Goal: Task Accomplishment & Management: Manage account settings

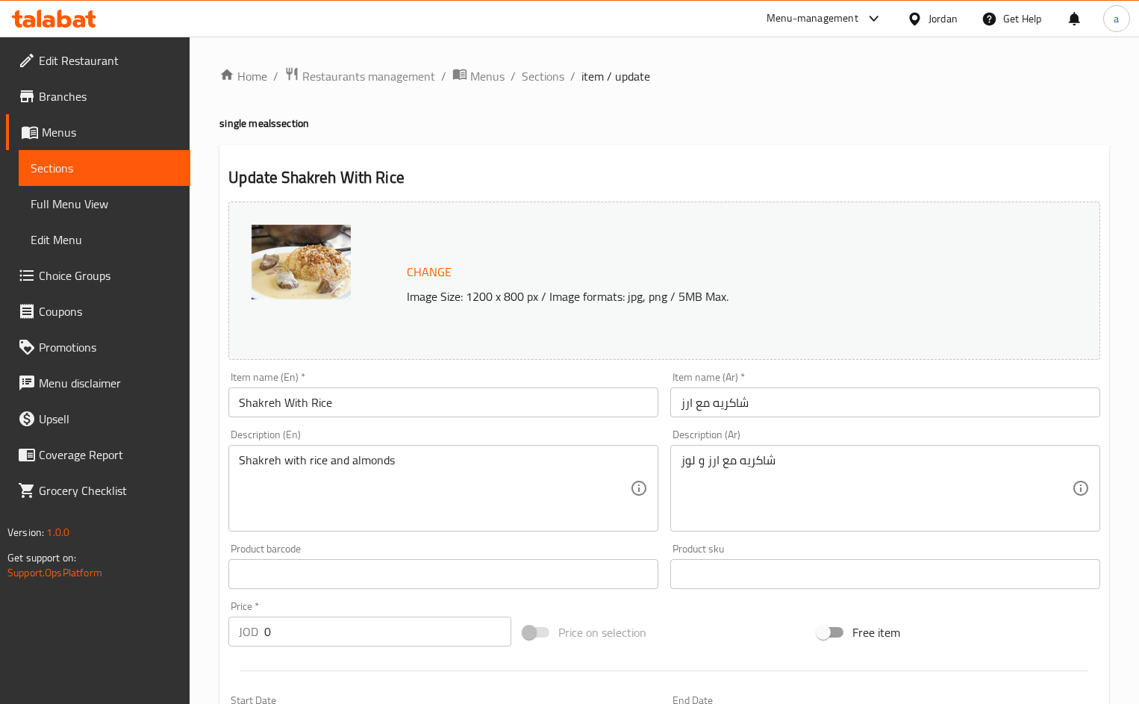
scroll to position [536, 0]
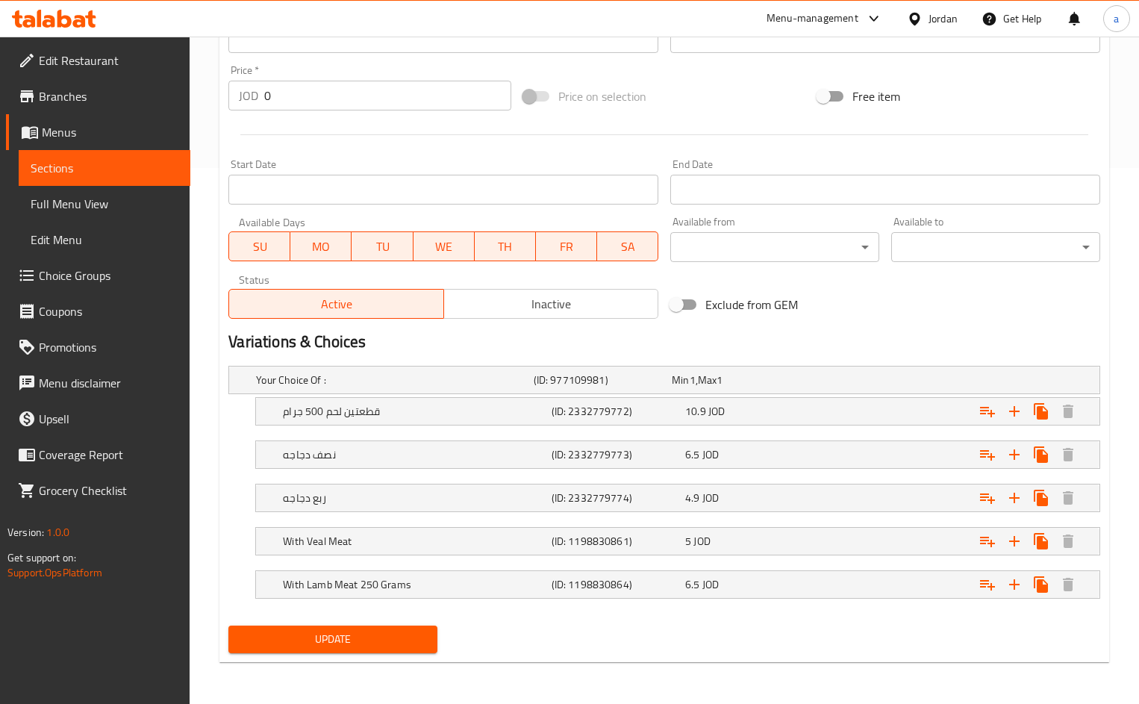
click at [66, 116] on link "Menus" at bounding box center [98, 132] width 184 height 36
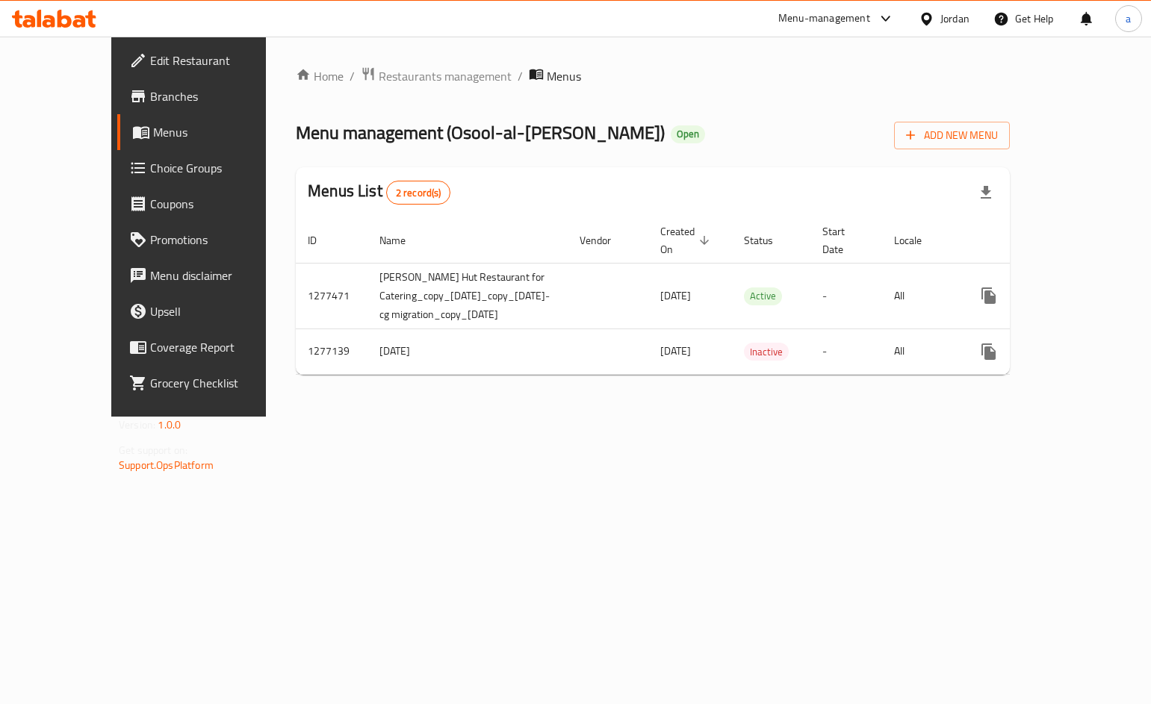
click at [66, 87] on div at bounding box center [575, 352] width 1151 height 704
drag, startPoint x: 66, startPoint y: 95, endPoint x: 69, endPoint y: 73, distance: 21.9
click at [150, 95] on span "Branches" at bounding box center [220, 96] width 141 height 18
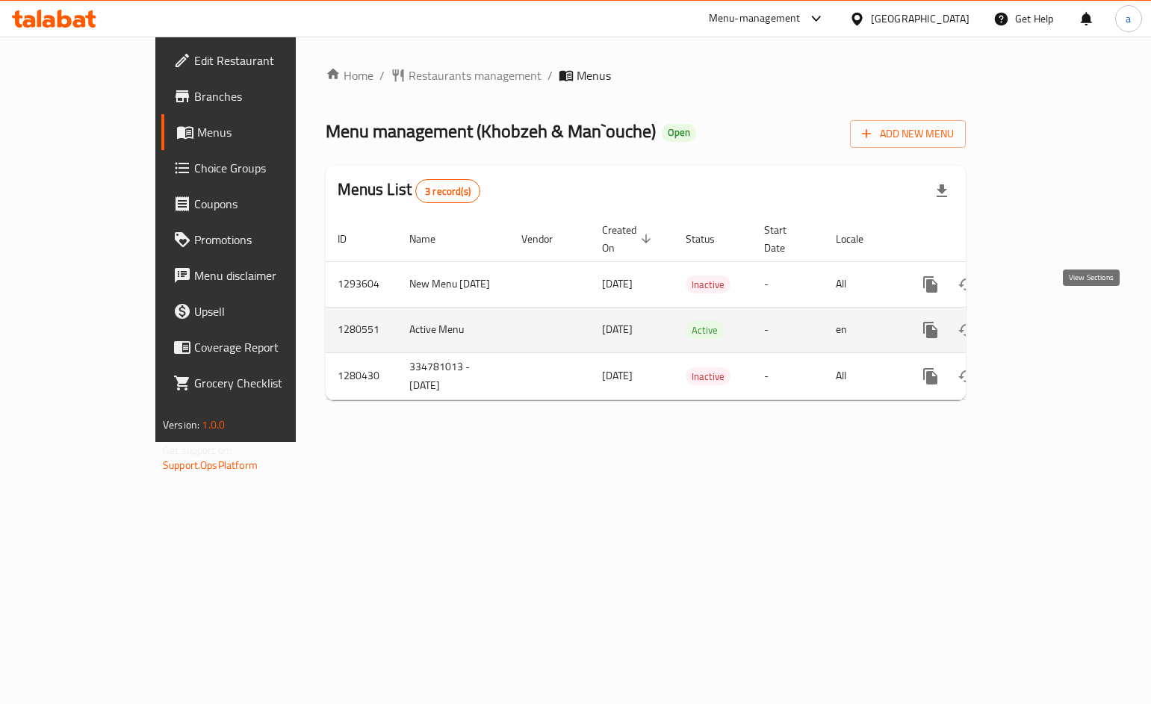
click at [1056, 312] on link "enhanced table" at bounding box center [1038, 330] width 36 height 36
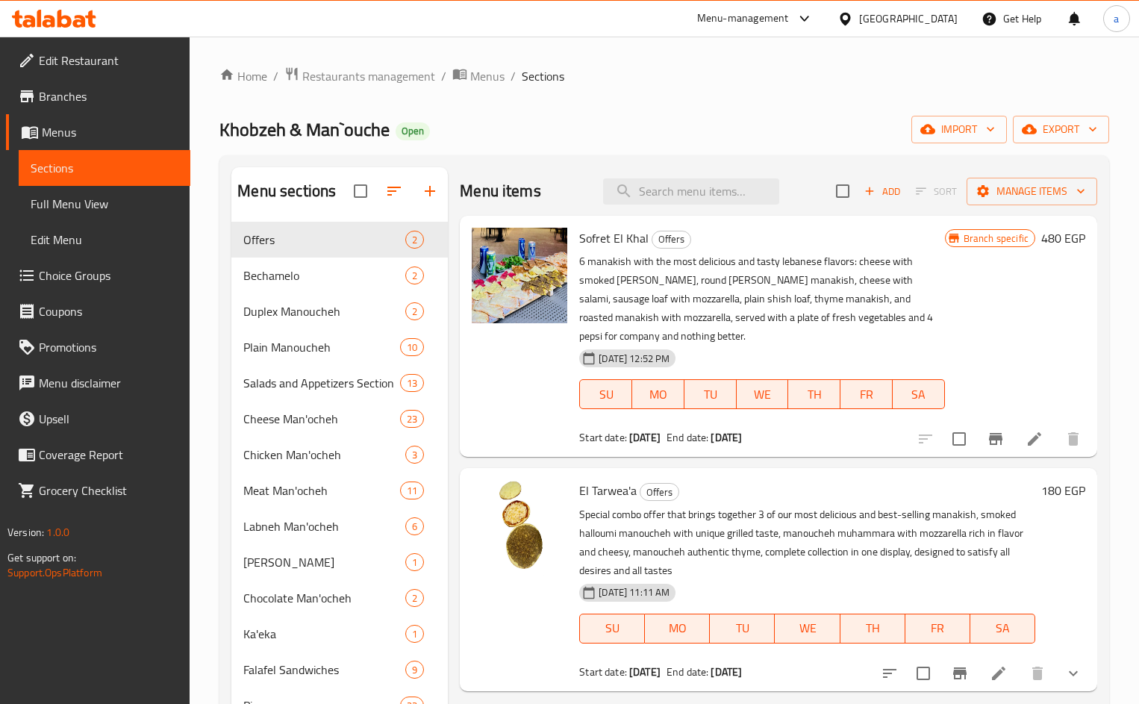
click at [93, 275] on span "Choice Groups" at bounding box center [109, 276] width 140 height 18
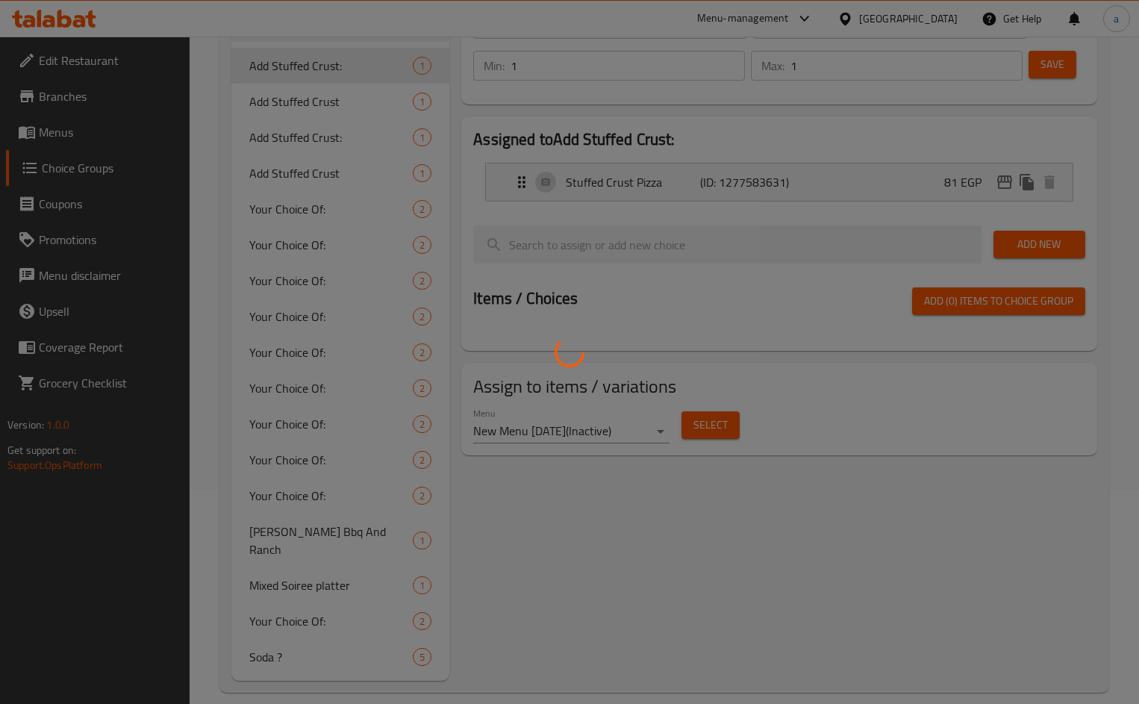
scroll to position [215, 0]
click at [299, 644] on div at bounding box center [569, 352] width 1139 height 704
click at [299, 638] on div at bounding box center [569, 352] width 1139 height 704
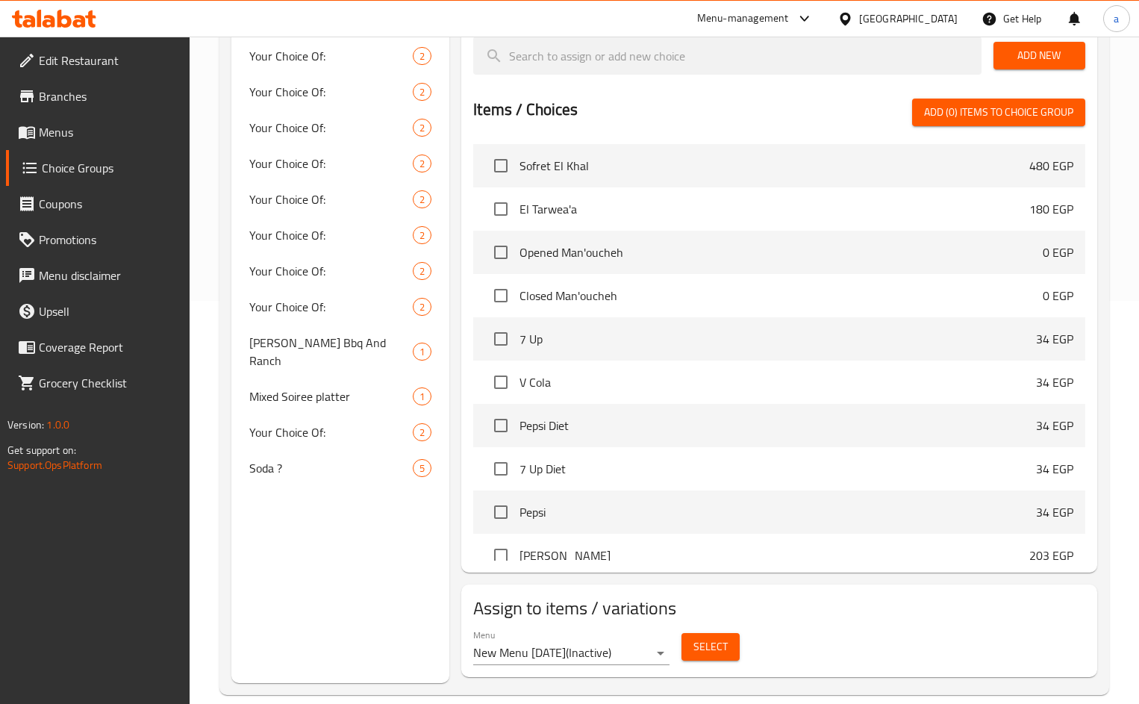
scroll to position [424, 0]
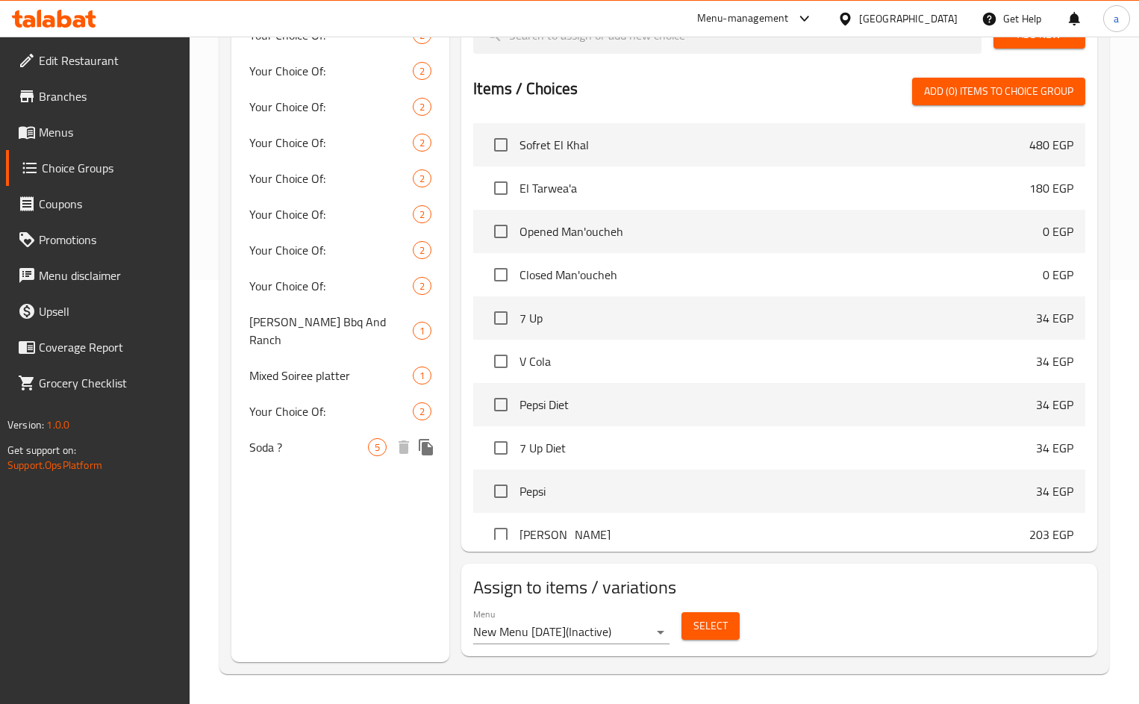
click at [276, 439] on span "Soda ?" at bounding box center [308, 447] width 119 height 18
type input "Soda ?"
type input "صودا ؟"
type input "0"
type input "5"
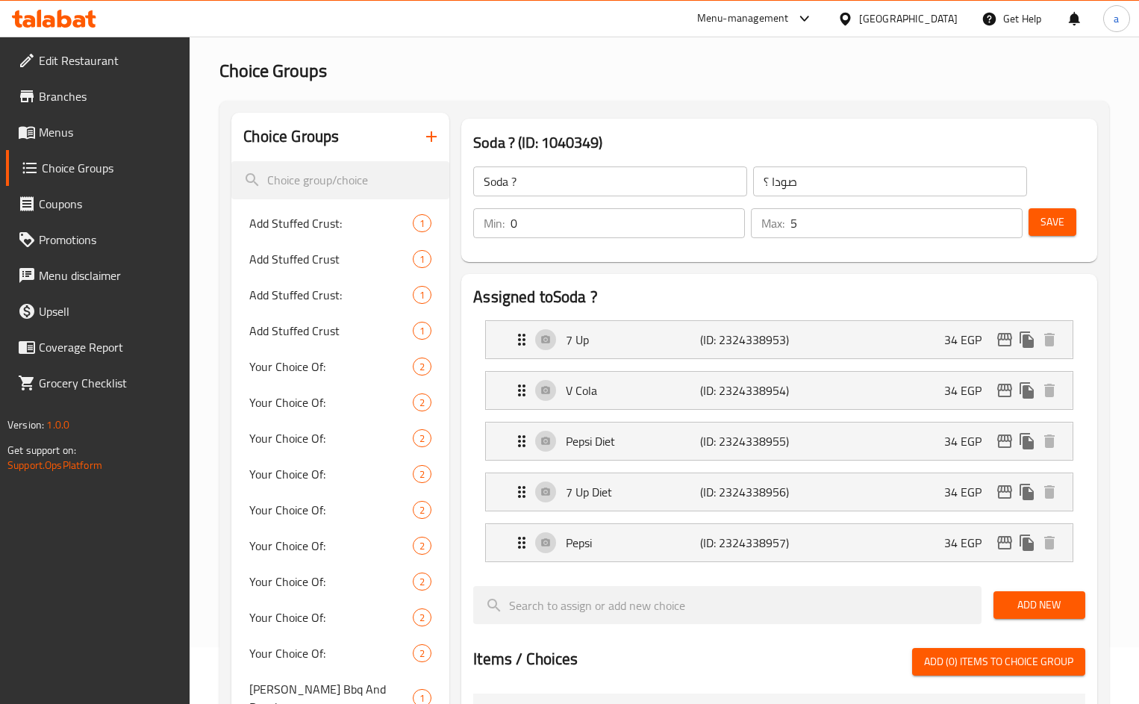
scroll to position [0, 0]
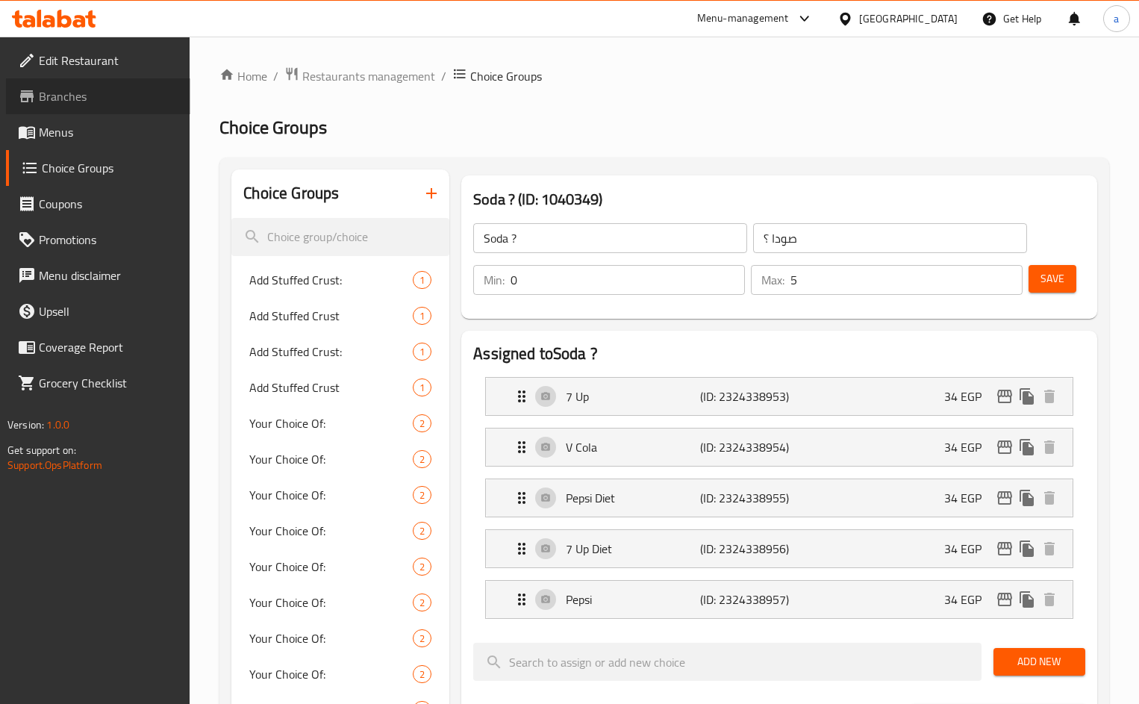
click at [70, 93] on span "Branches" at bounding box center [109, 96] width 140 height 18
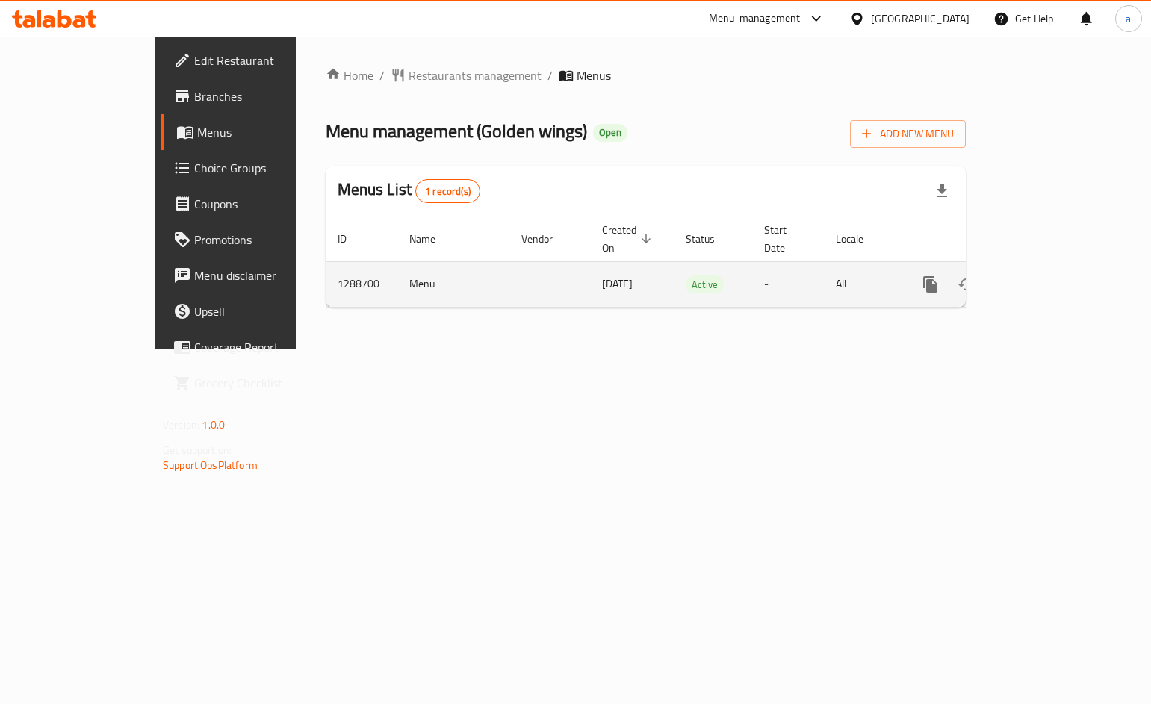
click at [1047, 276] on icon "enhanced table" at bounding box center [1038, 285] width 18 height 18
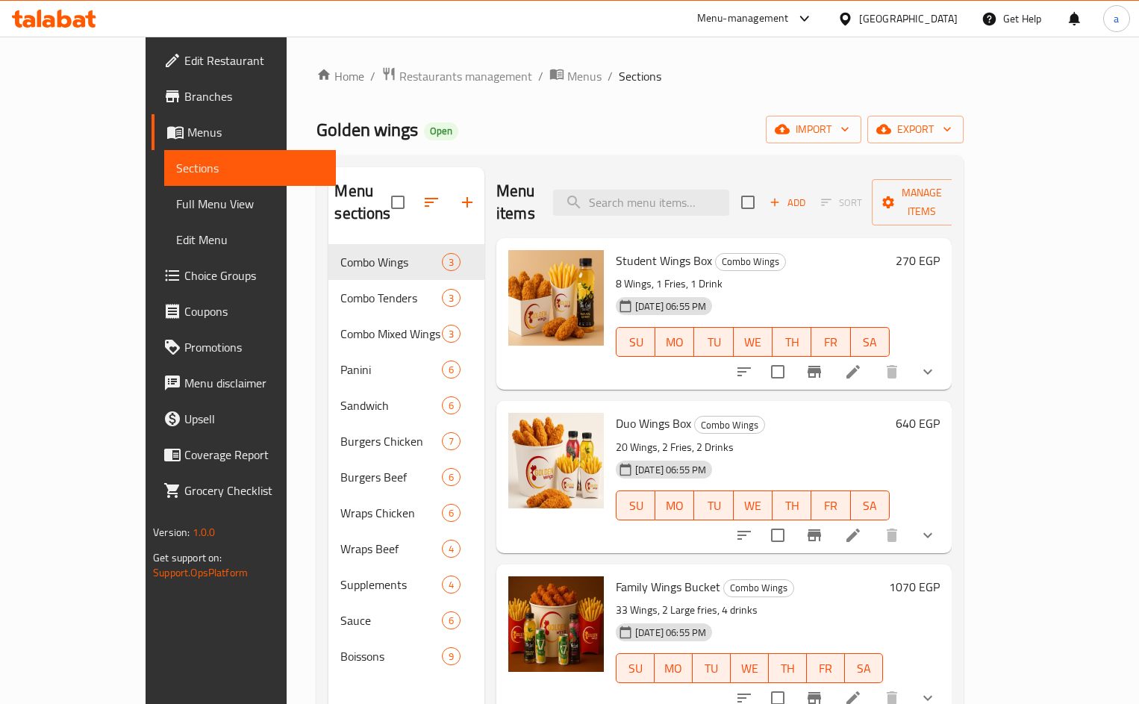
click at [184, 276] on span "Choice Groups" at bounding box center [254, 276] width 140 height 18
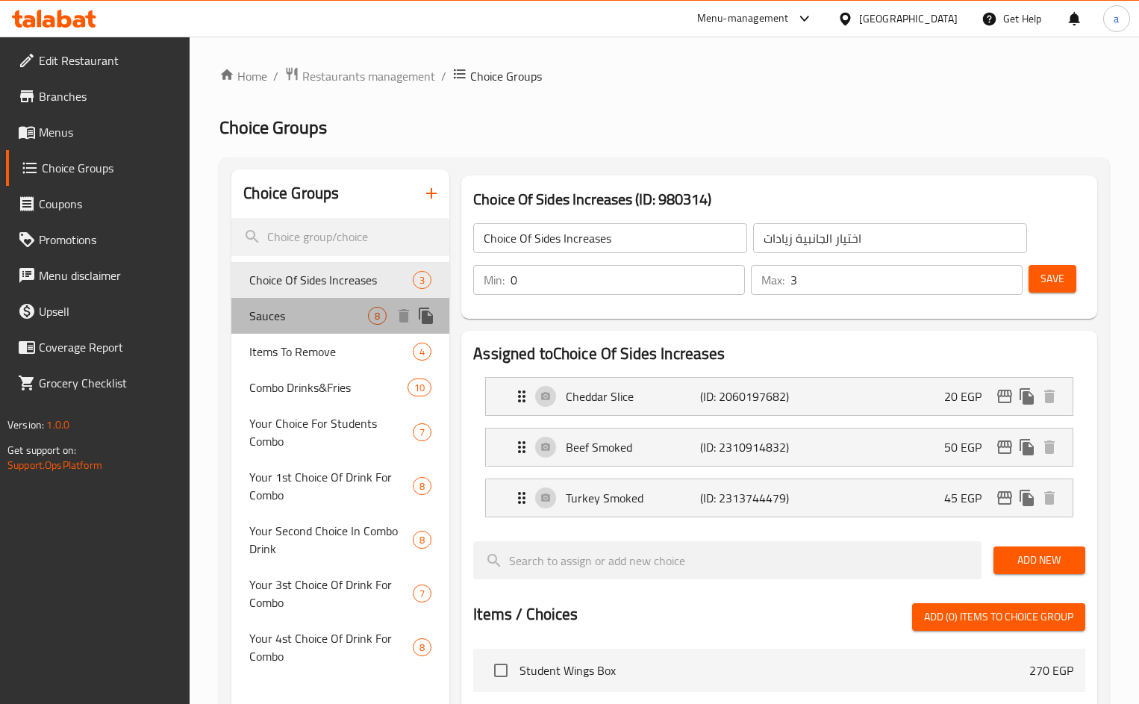
click at [273, 321] on span "Sauces" at bounding box center [308, 316] width 119 height 18
type input "Sauces"
type input "صوصات"
type input "1"
type input "2"
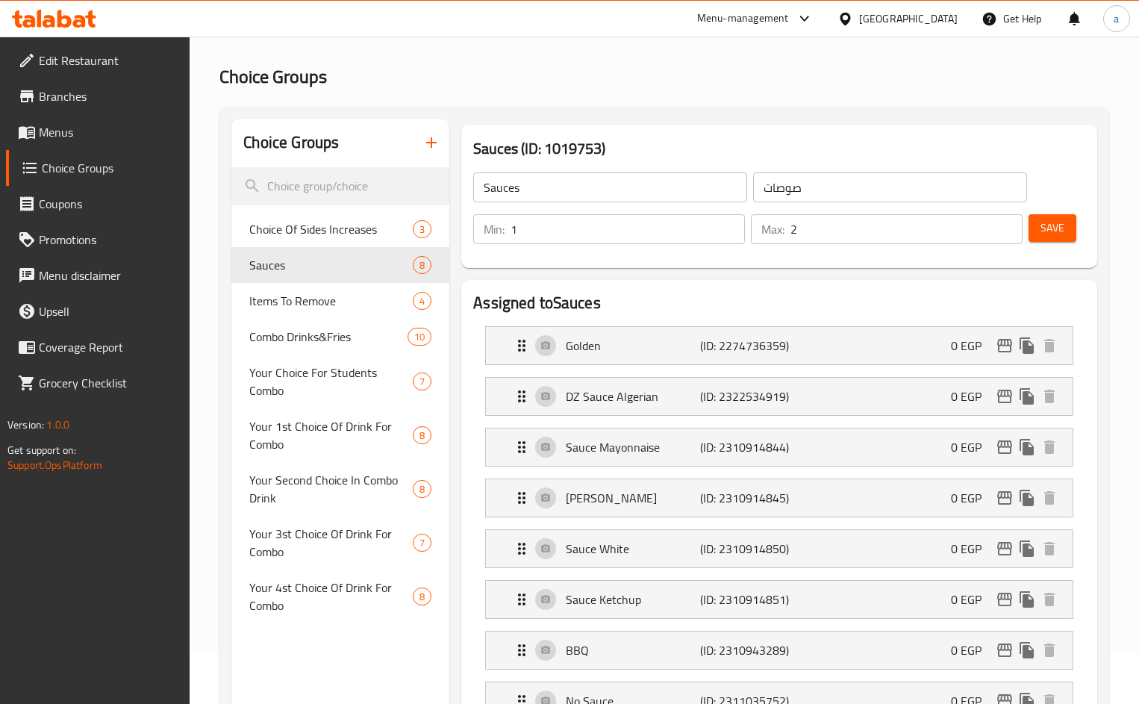
scroll to position [33, 0]
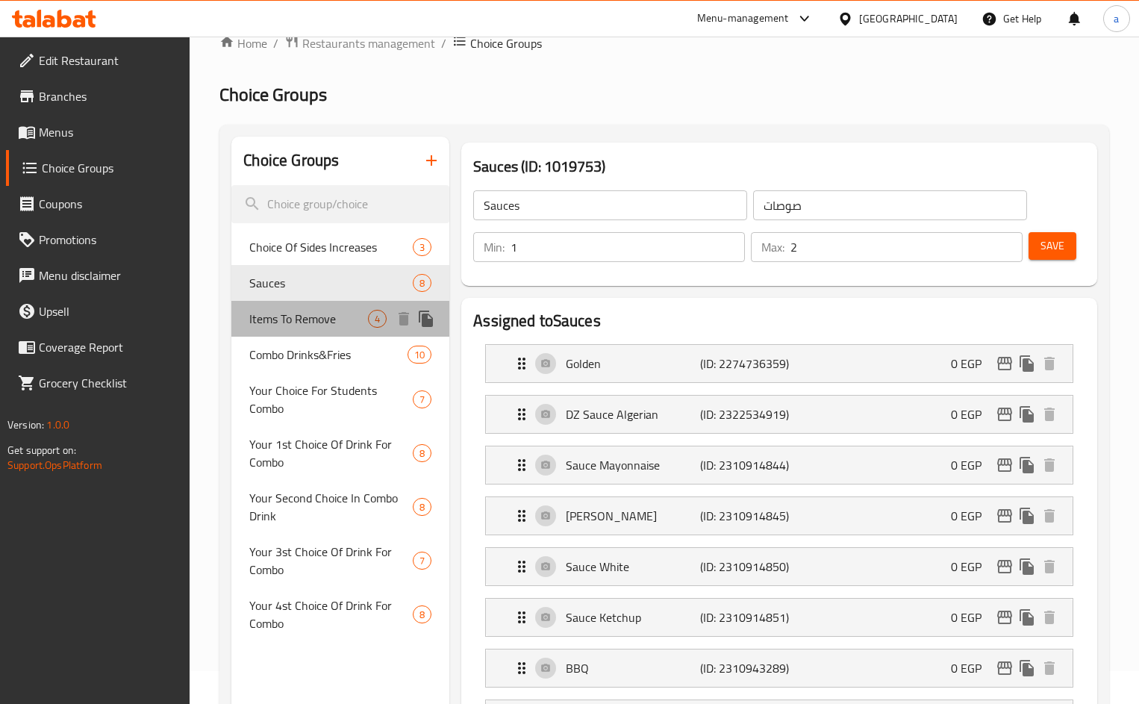
click at [294, 320] on span "Items To Remove" at bounding box center [308, 319] width 119 height 18
type input "Items To Remove"
type input "عناصر للإزالة"
type input "0"
type input "4"
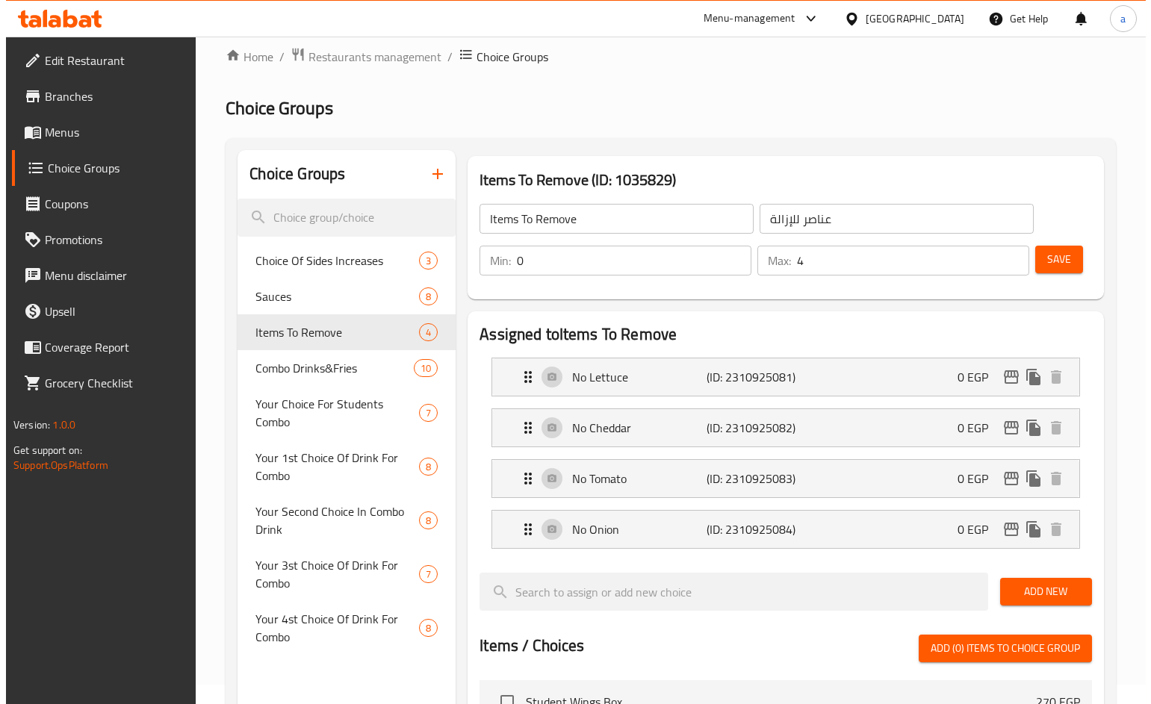
scroll to position [0, 0]
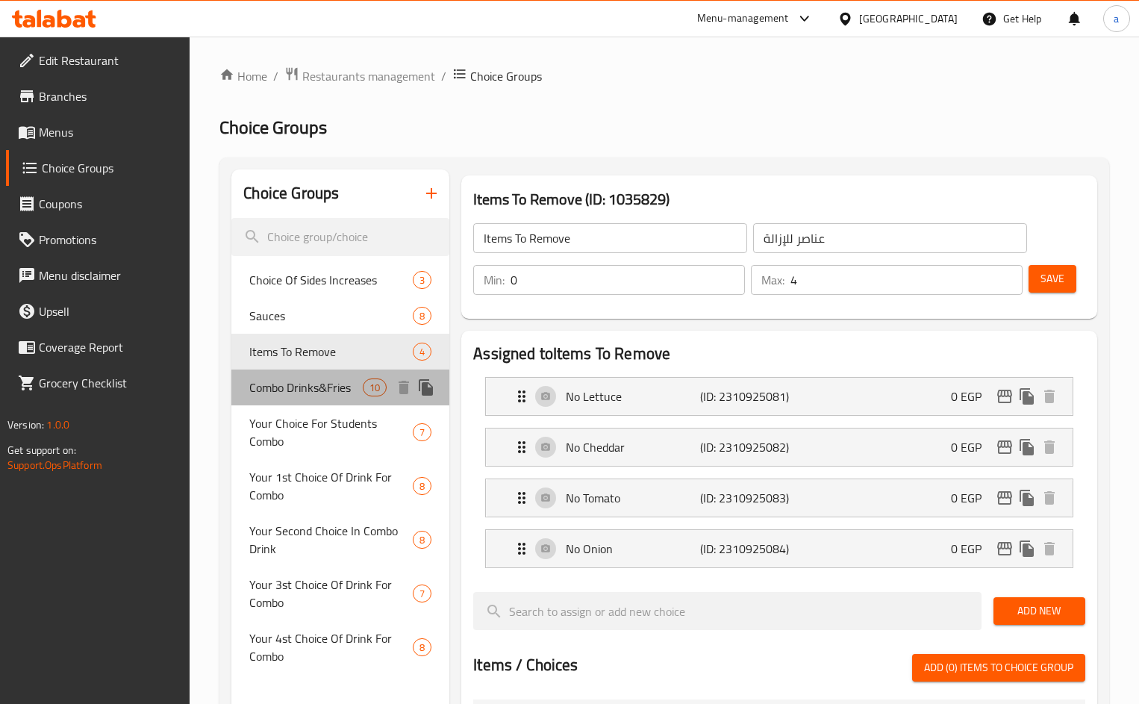
click at [313, 382] on span "Combo Drinks&Fries" at bounding box center [306, 388] width 114 height 18
type input "Combo Drinks&Fries"
type input "كومبو مشروب&بطاطس"
type input "1"
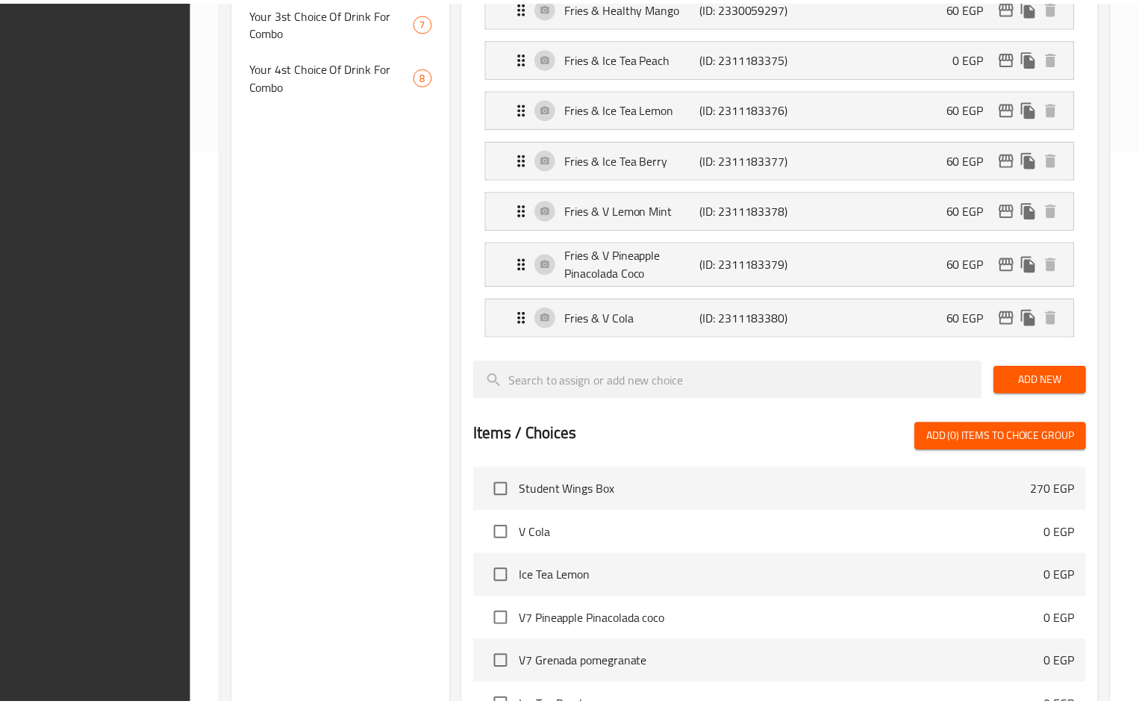
scroll to position [899, 0]
